Goal: Information Seeking & Learning: Understand process/instructions

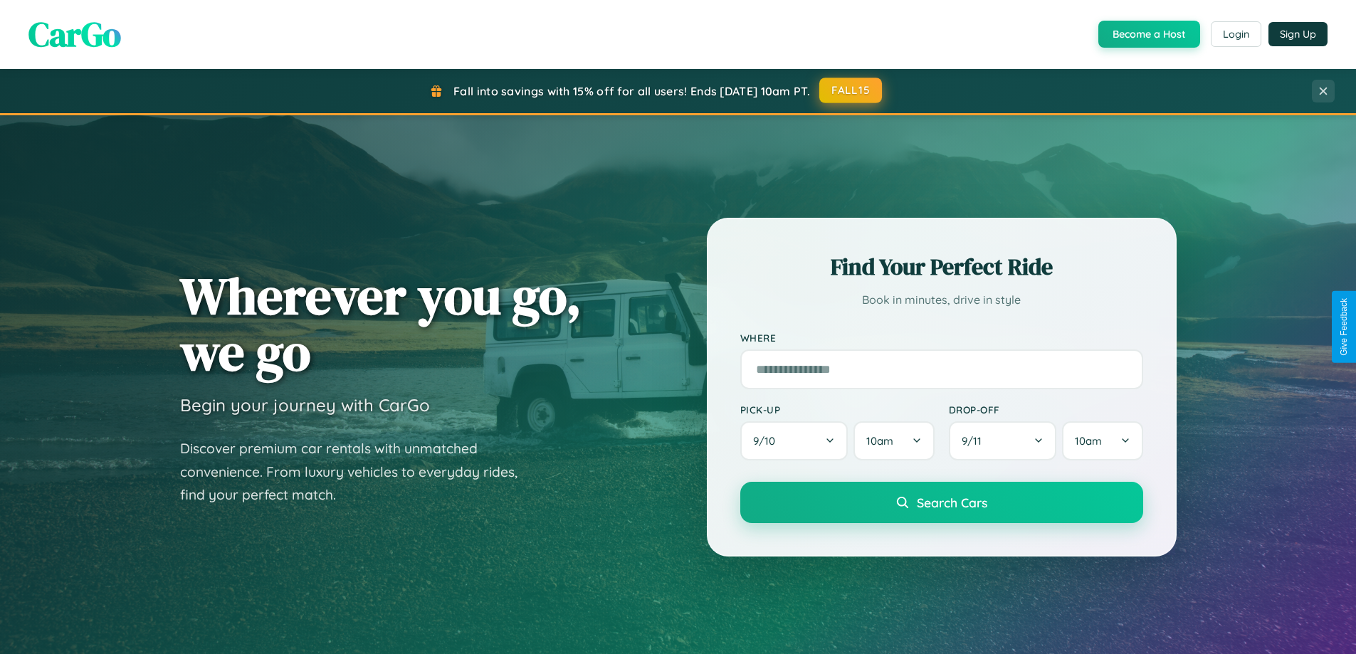
click at [851, 90] on button "FALL15" at bounding box center [850, 91] width 63 height 26
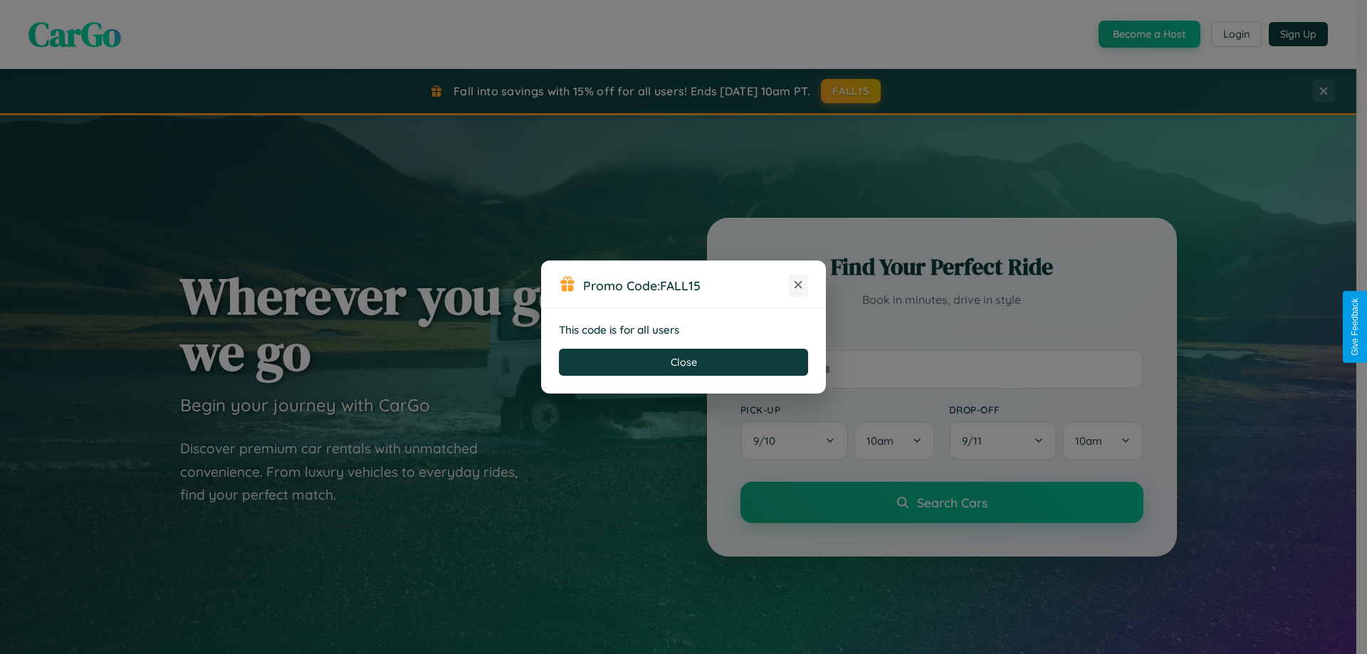
click at [798, 285] on icon at bounding box center [798, 285] width 14 height 14
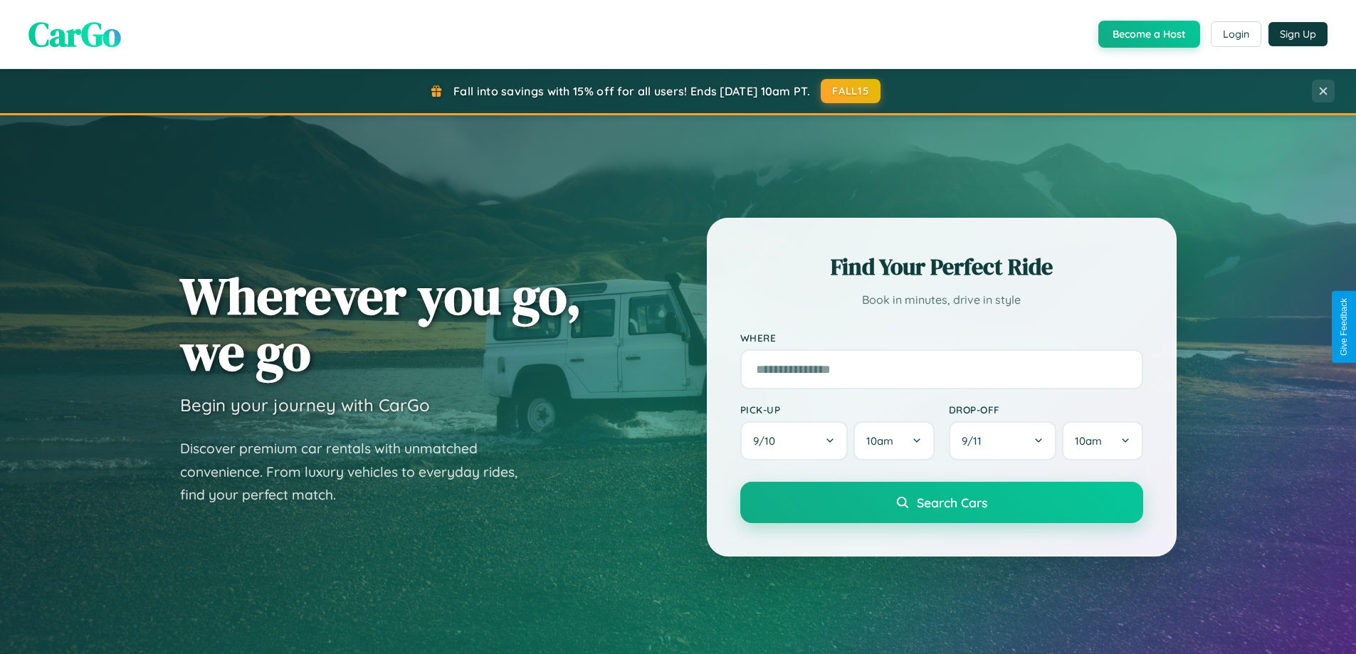
scroll to position [2739, 0]
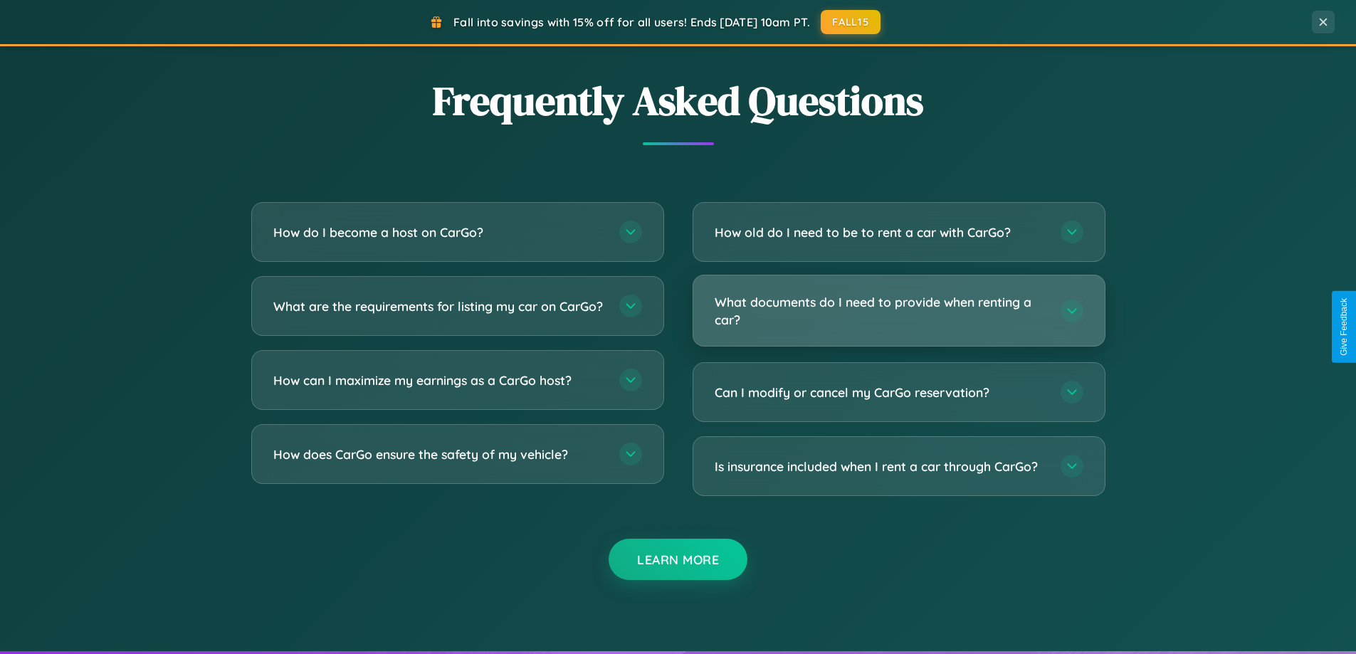
click at [898, 310] on h3 "What documents do I need to provide when renting a car?" at bounding box center [881, 310] width 332 height 35
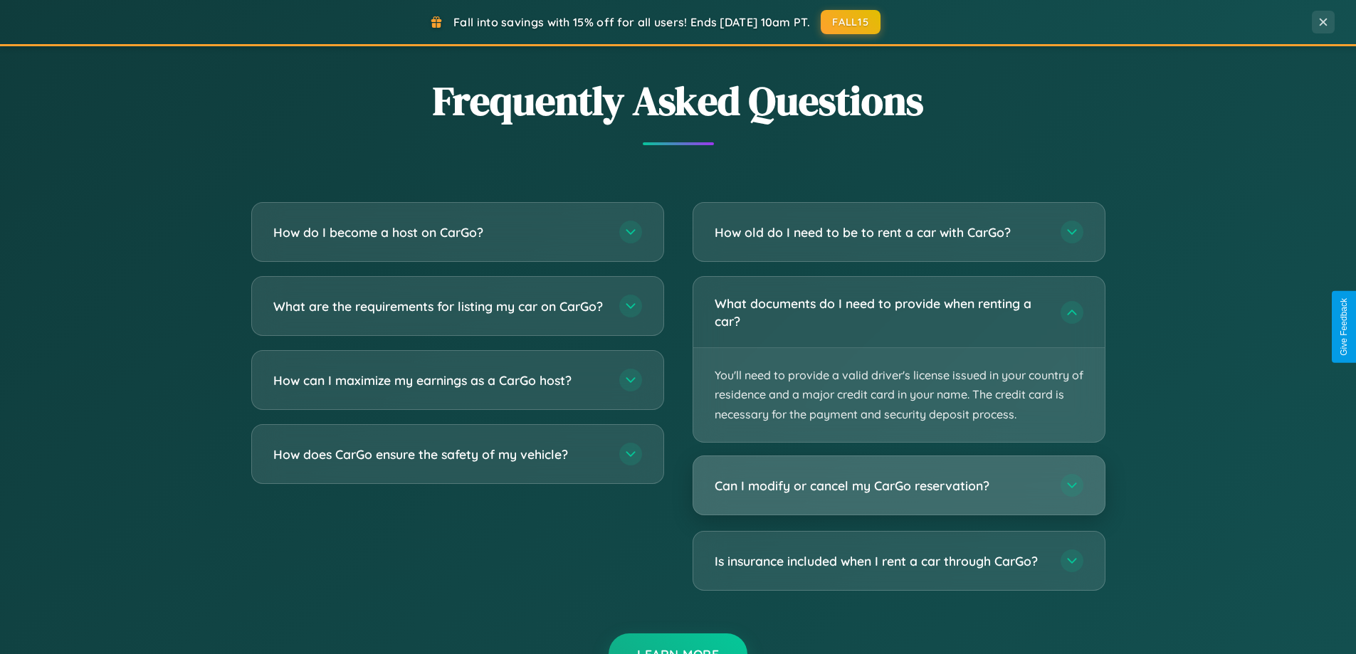
click at [898, 485] on h3 "Can I modify or cancel my CarGo reservation?" at bounding box center [881, 486] width 332 height 18
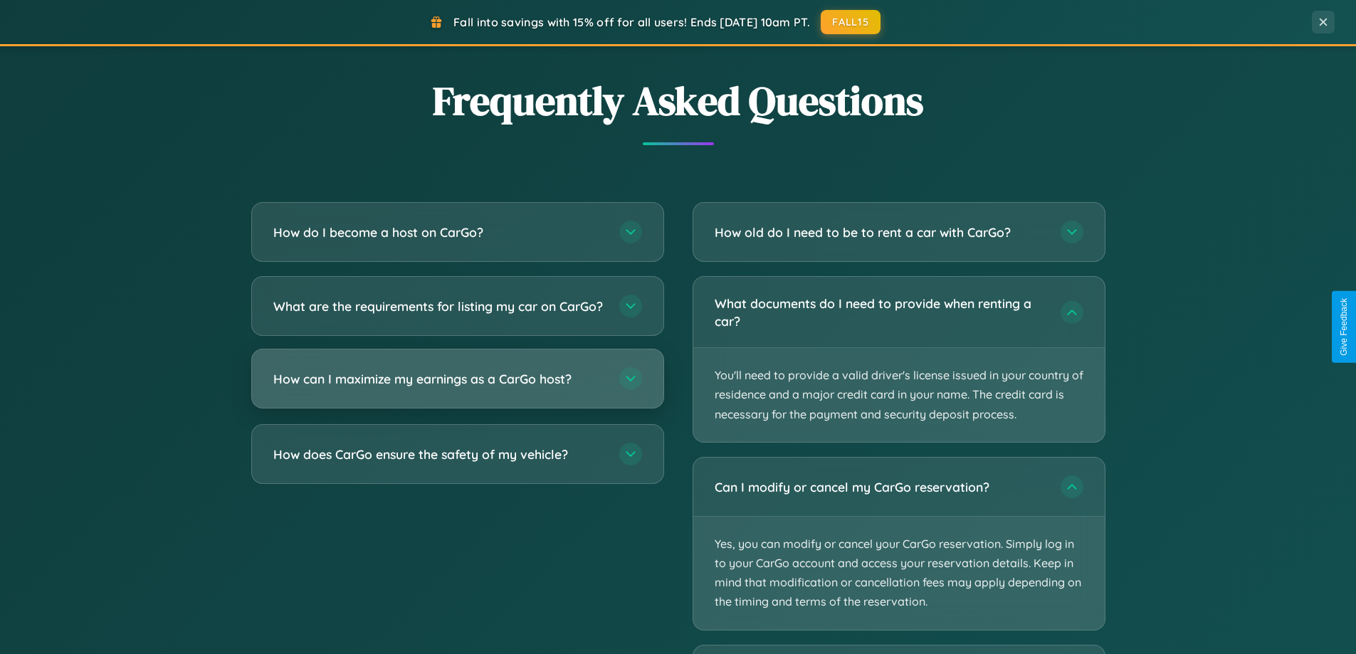
click at [457, 388] on h3 "How can I maximize my earnings as a CarGo host?" at bounding box center [439, 379] width 332 height 18
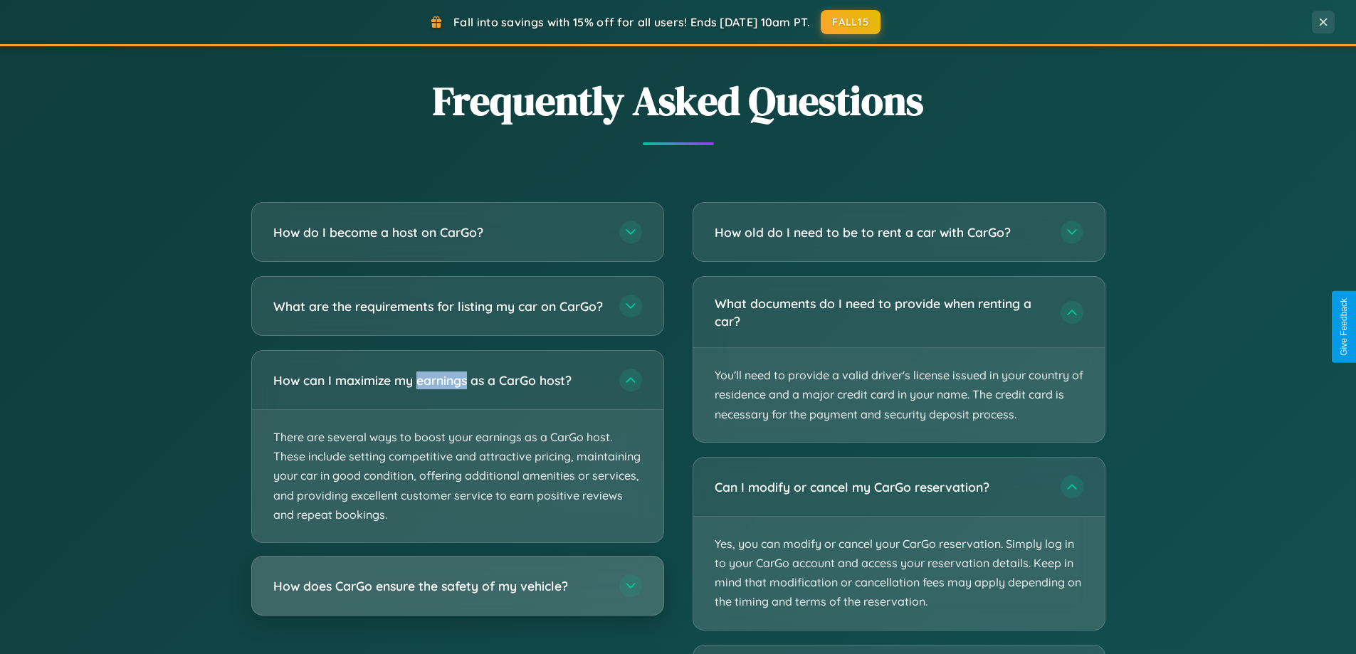
click at [457, 595] on h3 "How does CarGo ensure the safety of my vehicle?" at bounding box center [439, 586] width 332 height 18
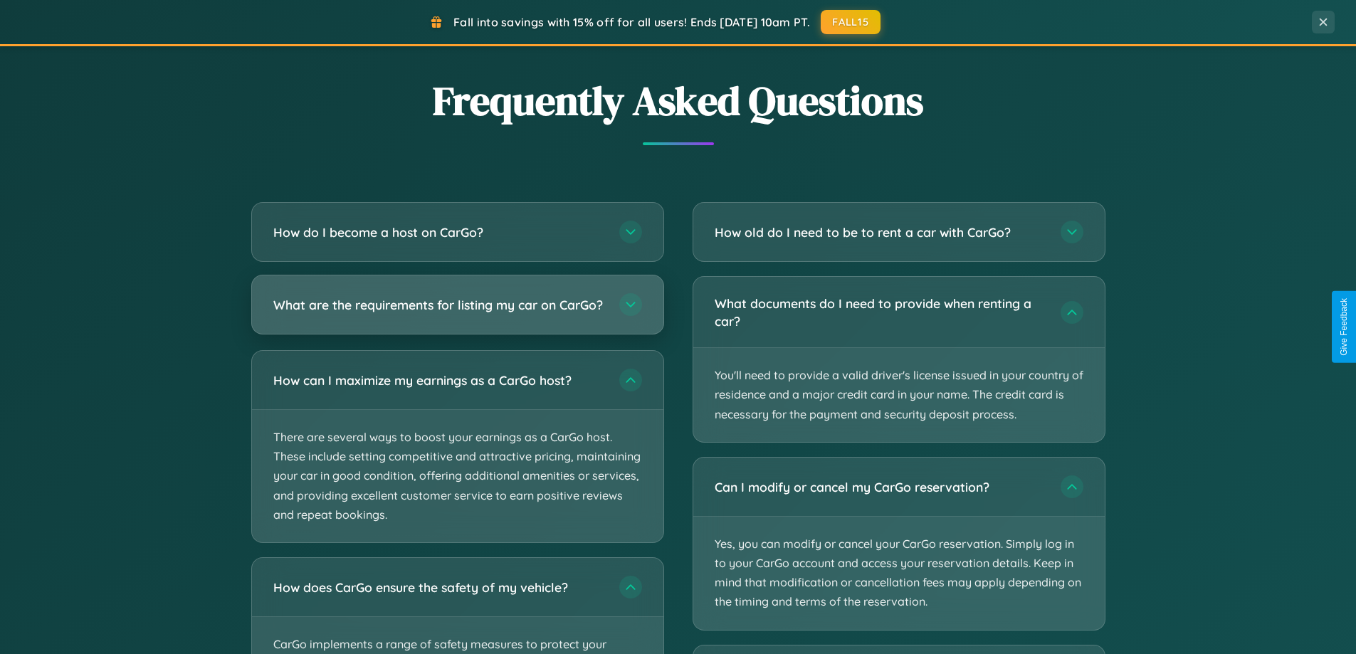
click at [457, 312] on h3 "What are the requirements for listing my car on CarGo?" at bounding box center [439, 305] width 332 height 18
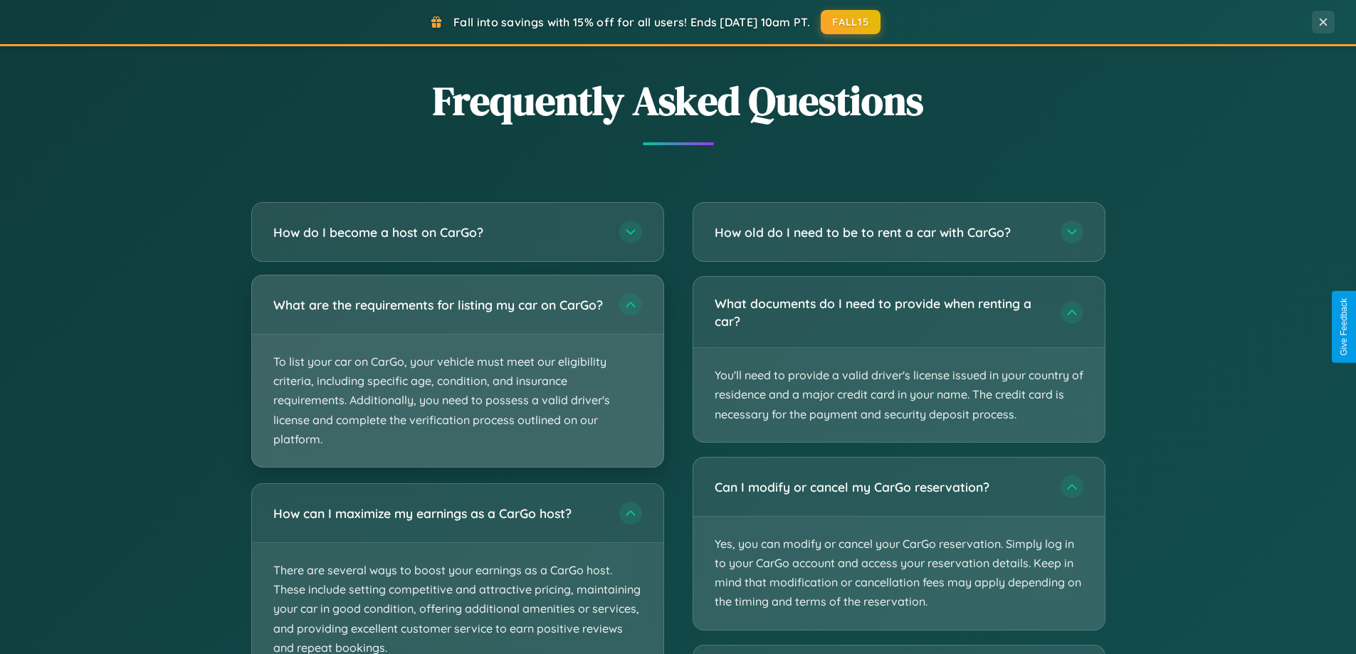
click at [457, 377] on p "To list your car on CarGo, your vehicle must meet our eligibility criteria, inc…" at bounding box center [457, 401] width 411 height 132
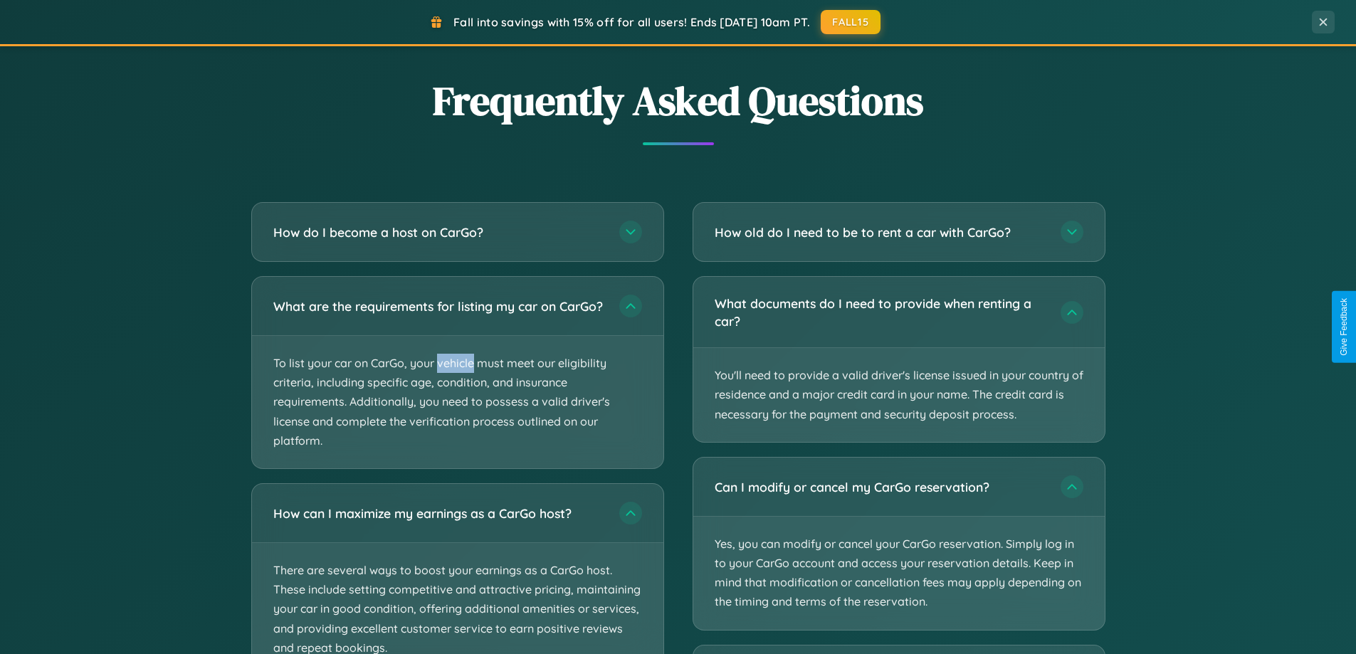
scroll to position [2980, 0]
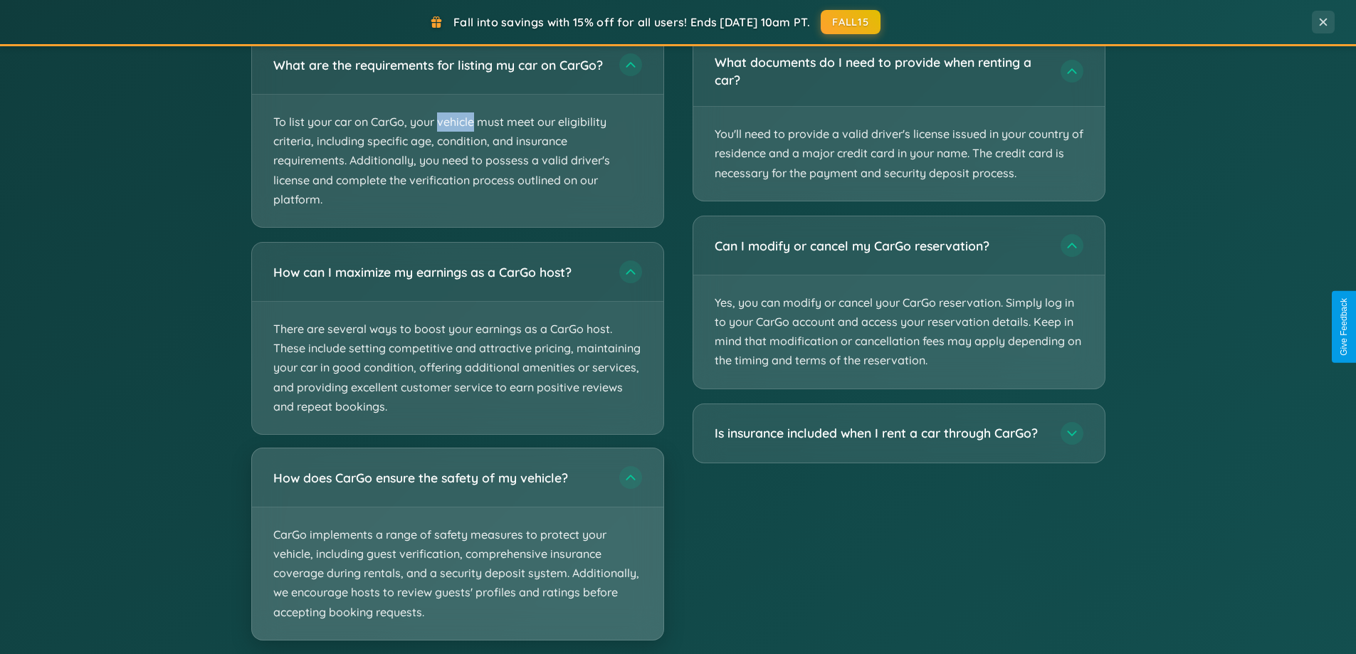
click at [457, 557] on p "CarGo implements a range of safety measures to protect your vehicle, including …" at bounding box center [457, 574] width 411 height 132
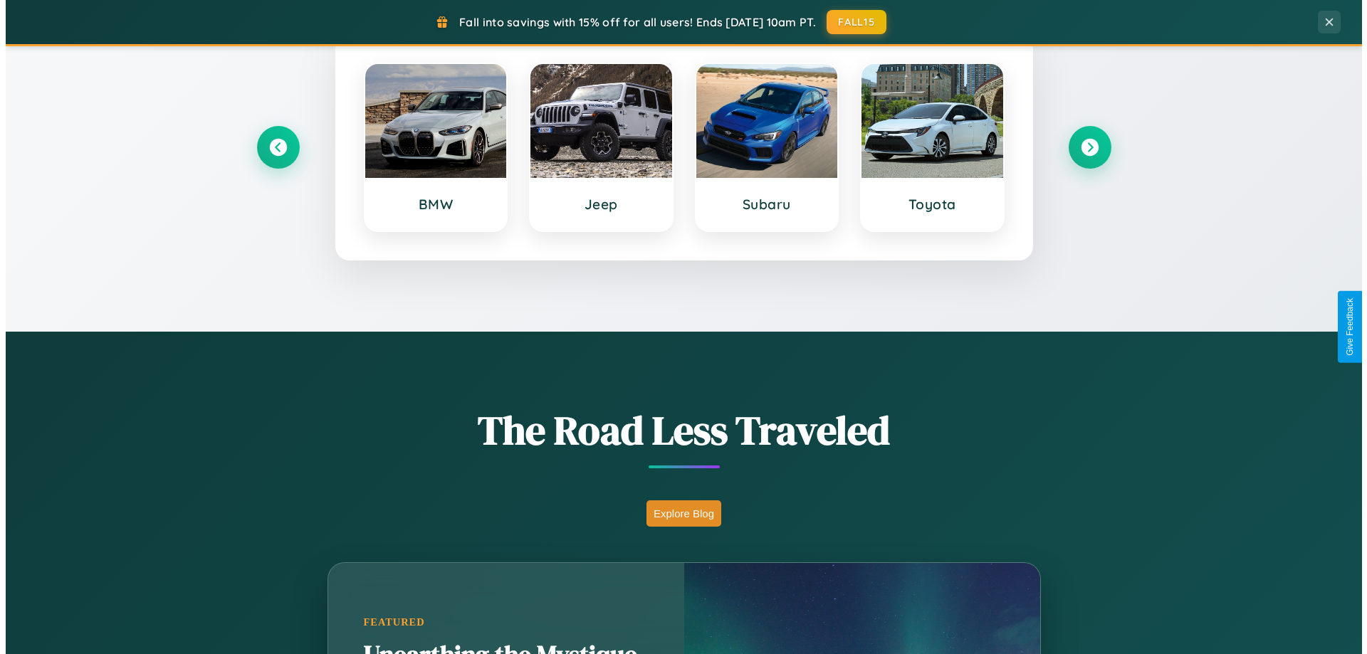
scroll to position [0, 0]
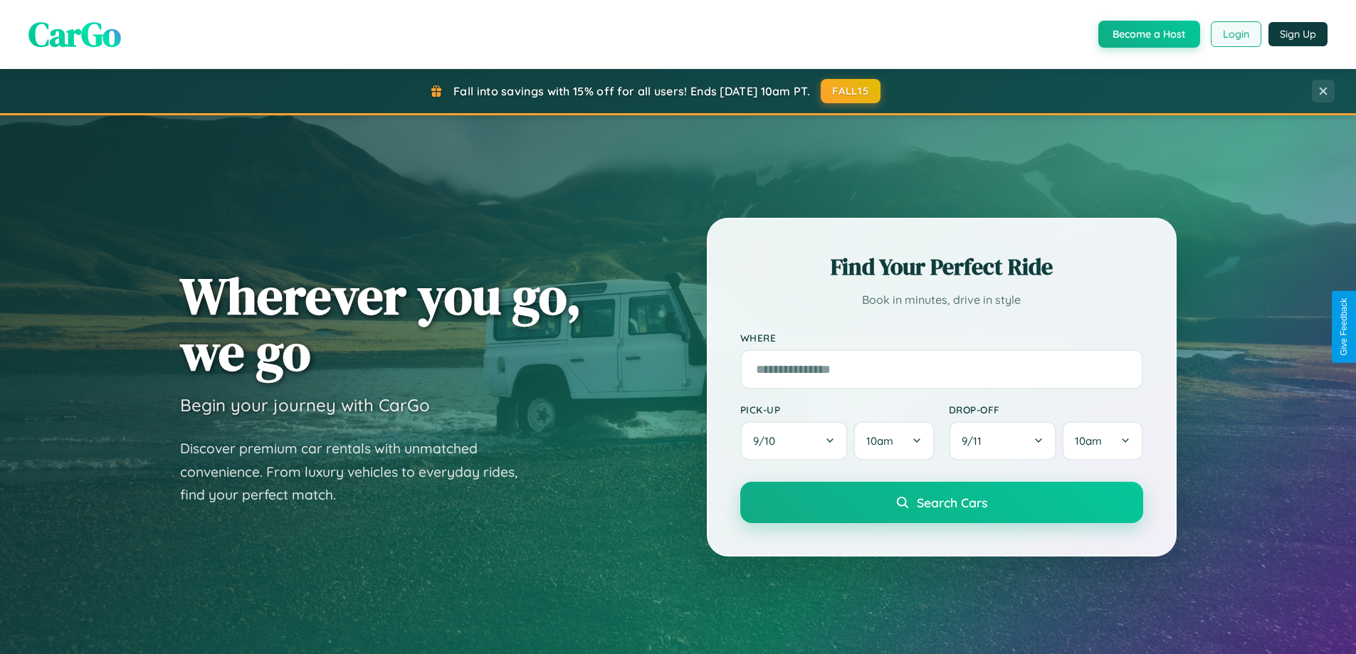
click at [1235, 34] on button "Login" at bounding box center [1236, 34] width 51 height 26
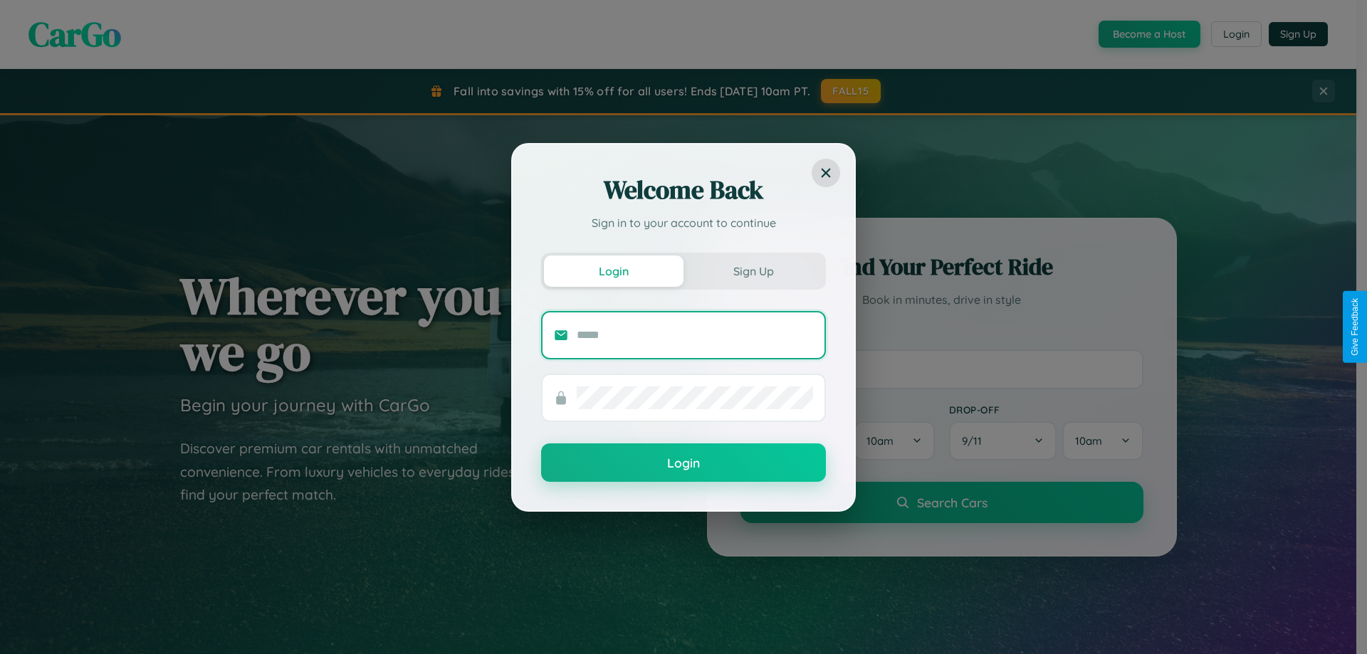
click at [695, 335] on input "text" at bounding box center [695, 335] width 236 height 23
type input "**********"
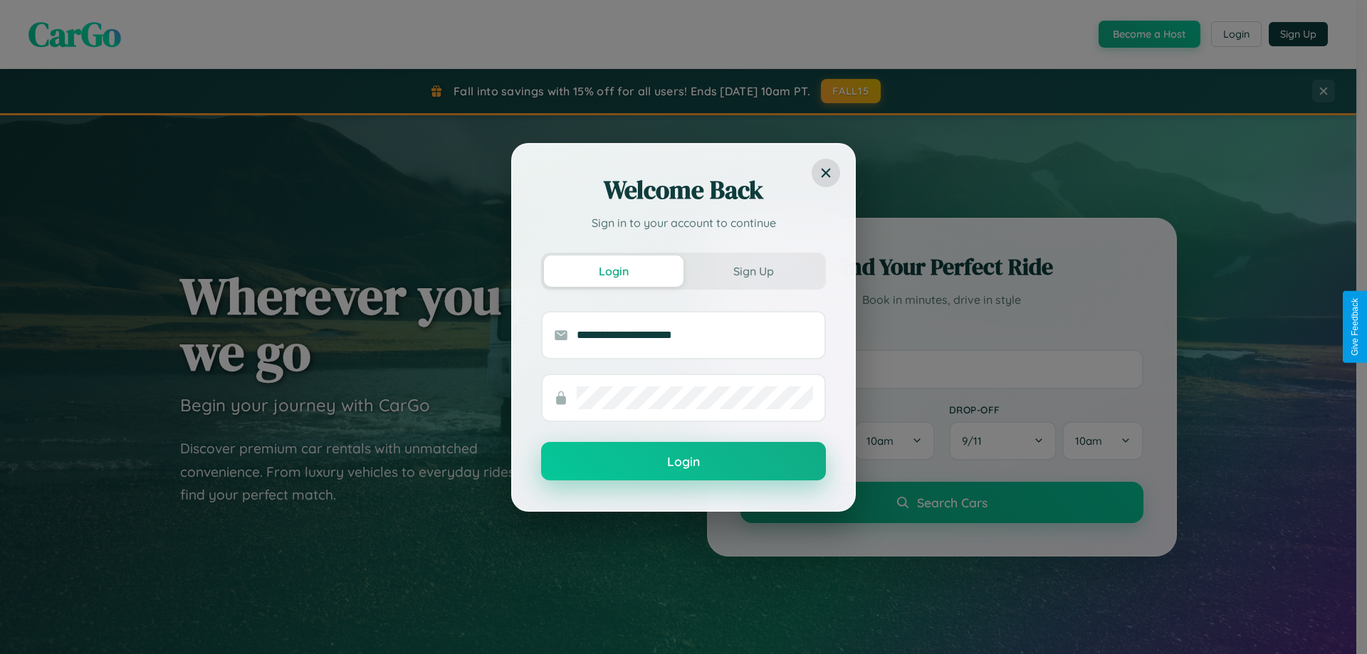
click at [683, 462] on button "Login" at bounding box center [683, 461] width 285 height 38
